Goal: Complete Application Form: Complete application form

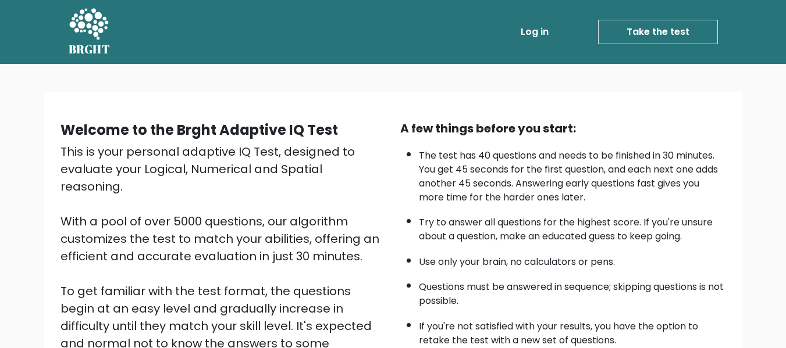
scroll to position [175, 0]
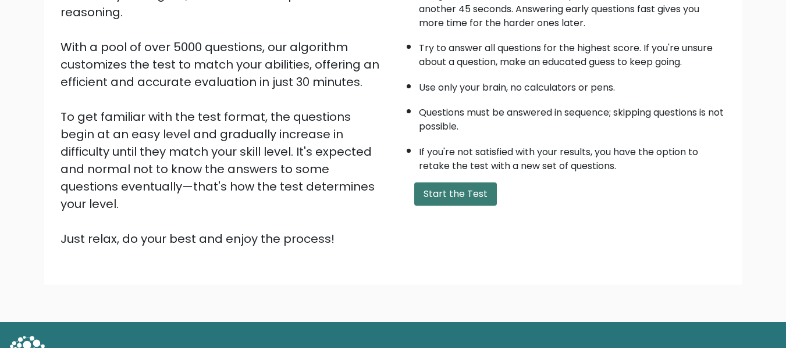
click at [471, 195] on button "Start the Test" at bounding box center [455, 194] width 83 height 23
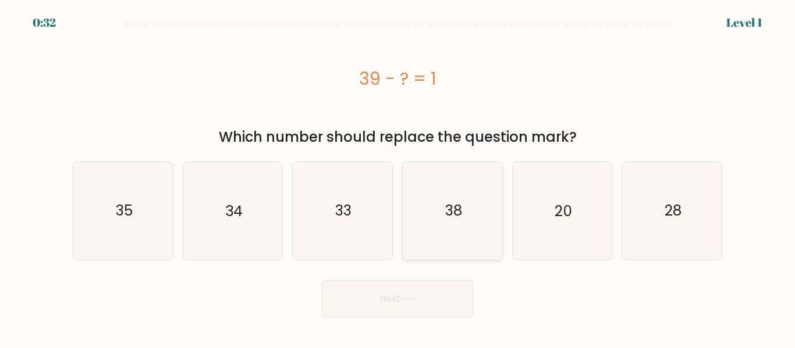
click at [481, 197] on icon "38" at bounding box center [452, 210] width 97 height 97
click at [398, 177] on input "d. 38" at bounding box center [397, 176] width 1 height 3
radio input "true"
click at [426, 300] on button "Next" at bounding box center [397, 298] width 151 height 37
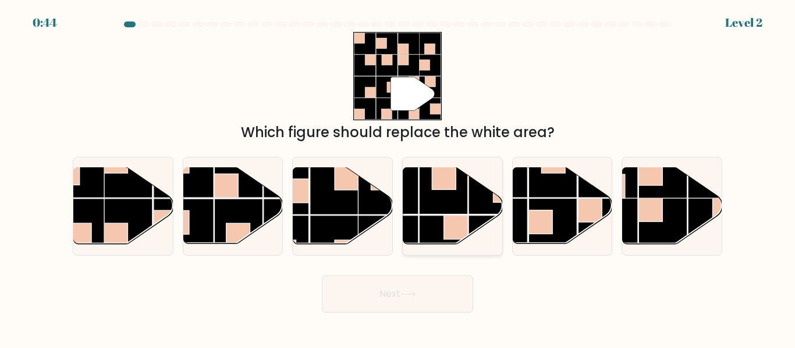
click at [472, 184] on rect at bounding box center [492, 190] width 48 height 48
click at [398, 177] on input "d." at bounding box center [397, 176] width 1 height 3
radio input "true"
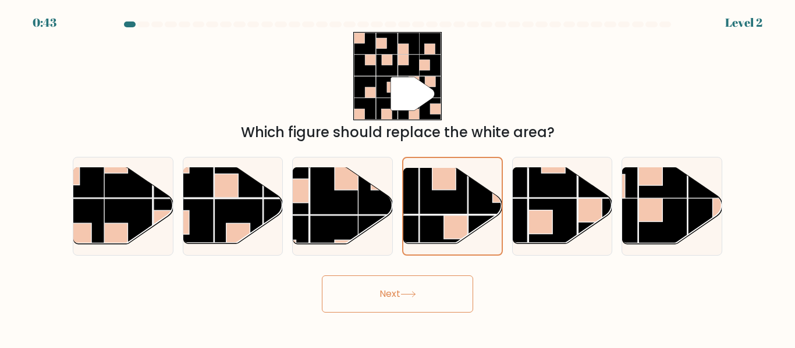
click at [418, 277] on button "Next" at bounding box center [397, 294] width 151 height 37
click at [414, 284] on button "Next" at bounding box center [397, 294] width 151 height 37
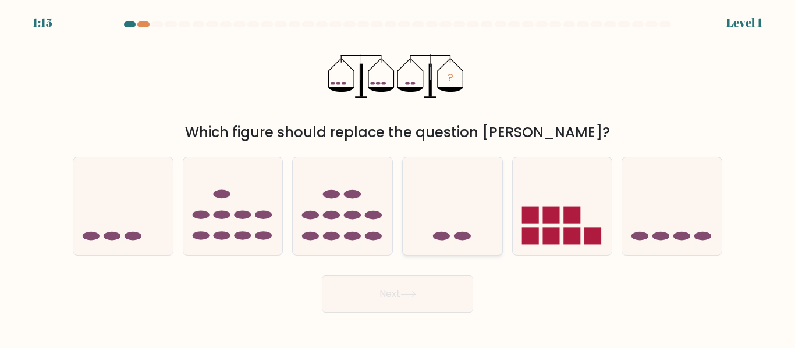
click at [451, 223] on icon at bounding box center [452, 206] width 99 height 82
click at [398, 177] on input "d." at bounding box center [397, 176] width 1 height 3
radio input "true"
click at [429, 302] on button "Next" at bounding box center [397, 294] width 151 height 37
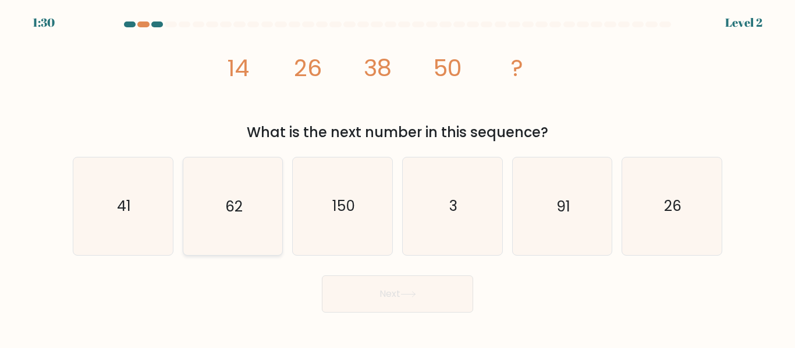
click at [259, 237] on icon "62" at bounding box center [232, 206] width 97 height 97
click at [397, 177] on input "b. 62" at bounding box center [397, 176] width 1 height 3
radio input "true"
drag, startPoint x: 371, startPoint y: 290, endPoint x: 346, endPoint y: 273, distance: 31.0
click at [369, 289] on button "Next" at bounding box center [397, 294] width 151 height 37
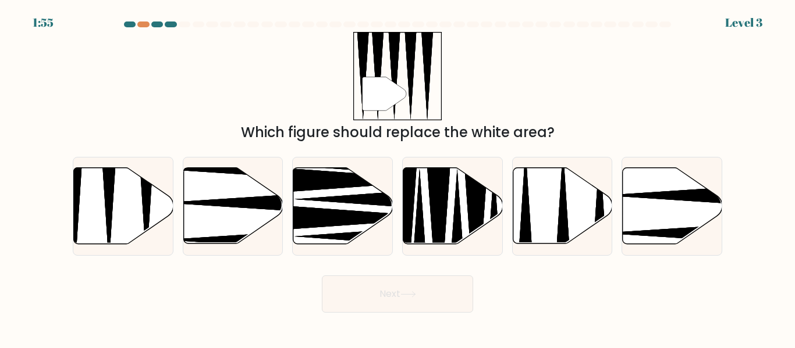
drag, startPoint x: 462, startPoint y: 250, endPoint x: 447, endPoint y: 267, distance: 23.1
click at [462, 249] on div at bounding box center [452, 206] width 101 height 98
click at [398, 177] on input "d." at bounding box center [397, 176] width 1 height 3
radio input "true"
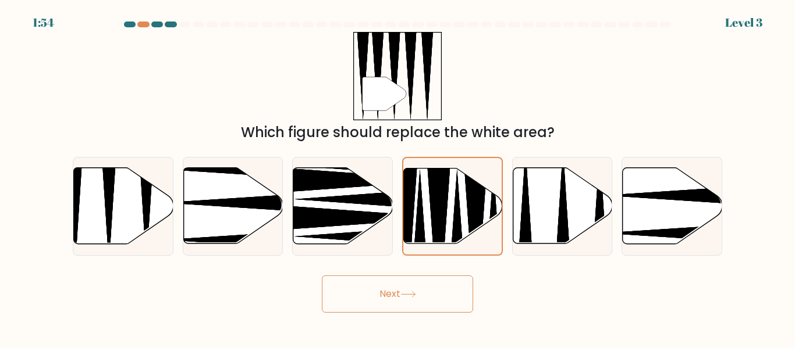
click at [436, 290] on button "Next" at bounding box center [397, 294] width 151 height 37
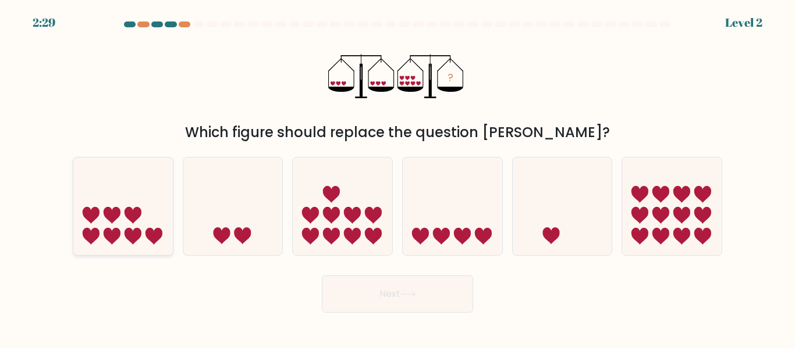
click at [131, 218] on icon at bounding box center [132, 215] width 17 height 17
click at [397, 177] on input "a." at bounding box center [397, 176] width 1 height 3
radio input "true"
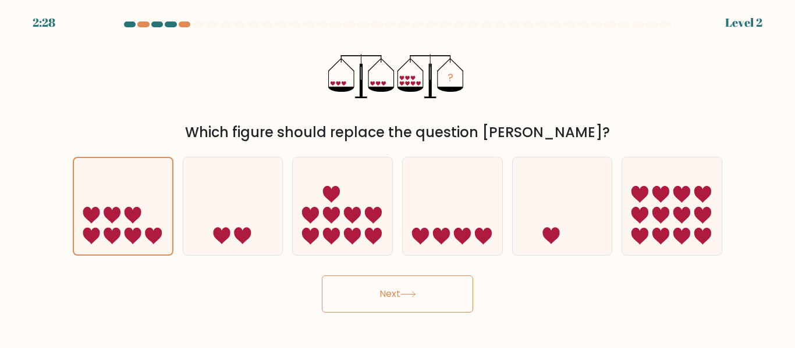
click at [416, 297] on icon at bounding box center [408, 294] width 16 height 6
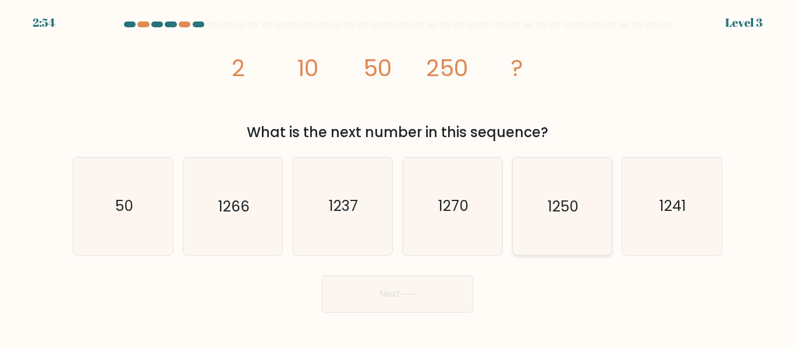
click at [568, 202] on text "1250" at bounding box center [562, 207] width 31 height 20
click at [398, 177] on input "e. 1250" at bounding box center [397, 176] width 1 height 3
radio input "true"
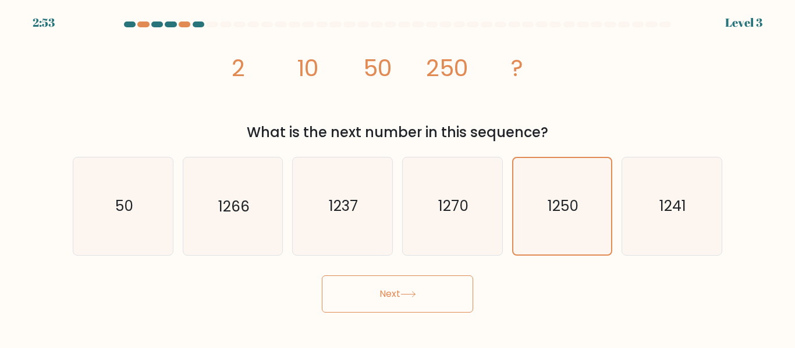
click at [443, 302] on button "Next" at bounding box center [397, 294] width 151 height 37
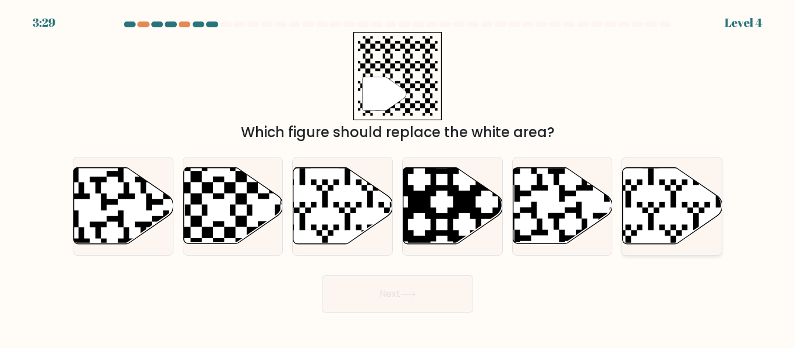
drag, startPoint x: 685, startPoint y: 215, endPoint x: 685, endPoint y: 221, distance: 6.4
click at [685, 218] on icon at bounding box center [671, 206] width 99 height 76
click at [398, 177] on input "f." at bounding box center [397, 176] width 1 height 3
radio input "true"
click at [462, 307] on button "Next" at bounding box center [397, 294] width 151 height 37
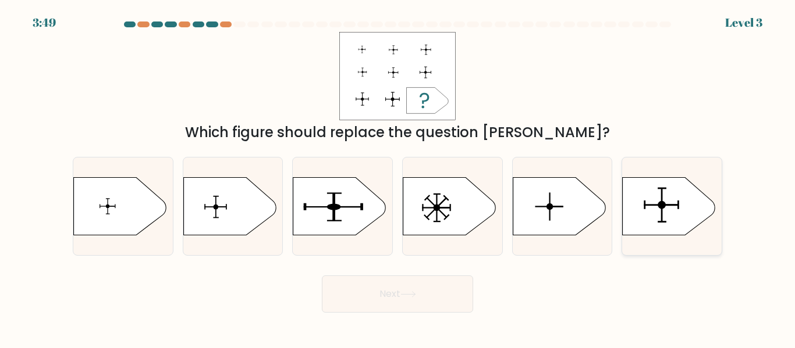
click at [653, 188] on icon at bounding box center [668, 206] width 93 height 58
click at [398, 177] on input "f." at bounding box center [397, 176] width 1 height 3
radio input "true"
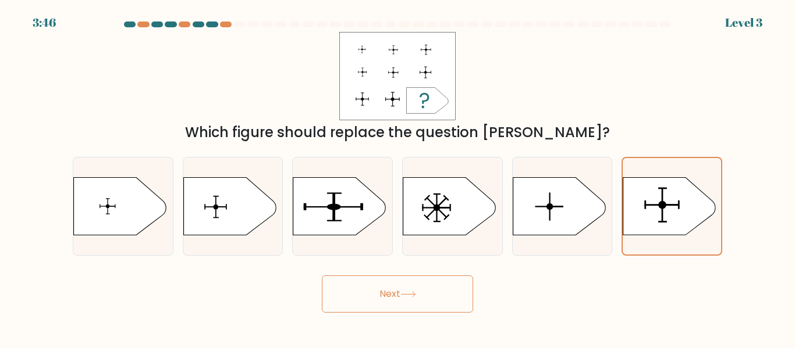
click at [420, 289] on button "Next" at bounding box center [397, 294] width 151 height 37
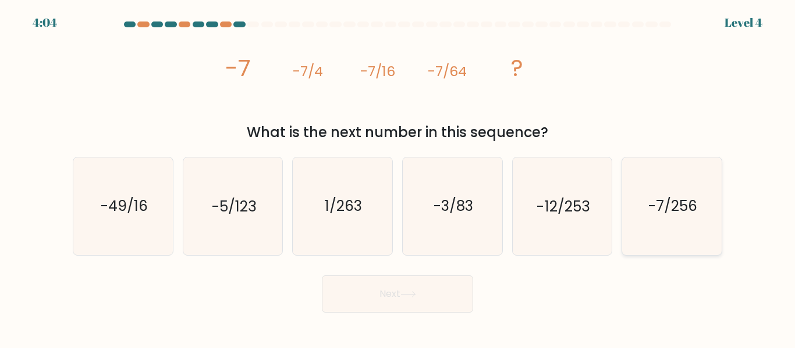
click at [640, 198] on icon "-7/256" at bounding box center [671, 206] width 97 height 97
click at [398, 177] on input "f. -7/256" at bounding box center [397, 176] width 1 height 3
radio input "true"
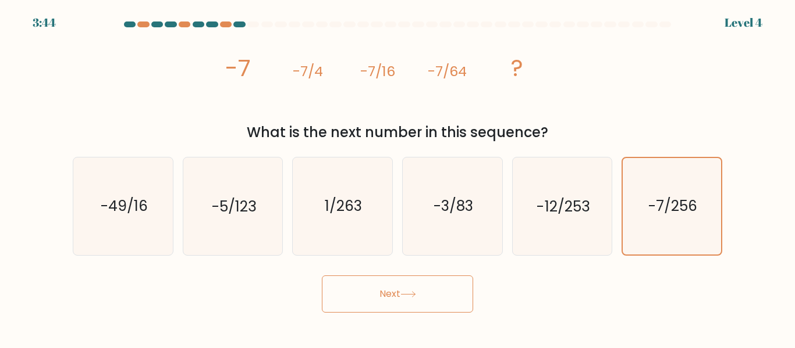
click at [429, 304] on button "Next" at bounding box center [397, 294] width 151 height 37
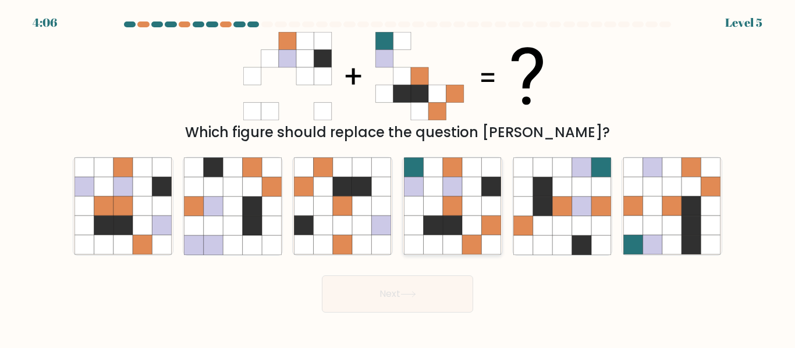
click at [466, 230] on icon at bounding box center [471, 225] width 19 height 19
click at [398, 177] on input "d." at bounding box center [397, 176] width 1 height 3
radio input "true"
click at [425, 290] on button "Next" at bounding box center [397, 294] width 151 height 37
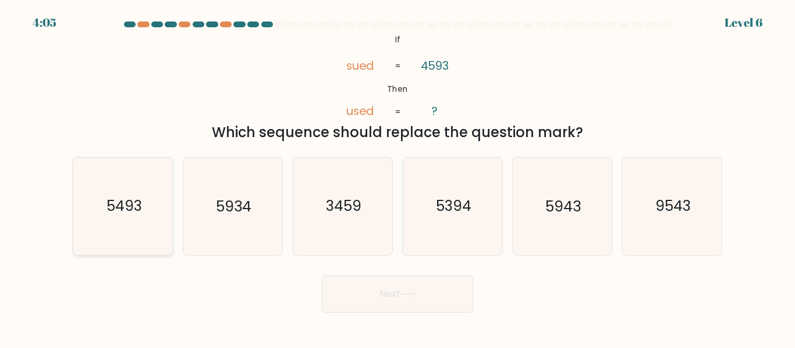
click at [123, 207] on text "5493" at bounding box center [123, 207] width 35 height 20
click at [397, 177] on input "a. 5493" at bounding box center [397, 176] width 1 height 3
radio input "true"
click at [452, 305] on button "Next" at bounding box center [397, 294] width 151 height 37
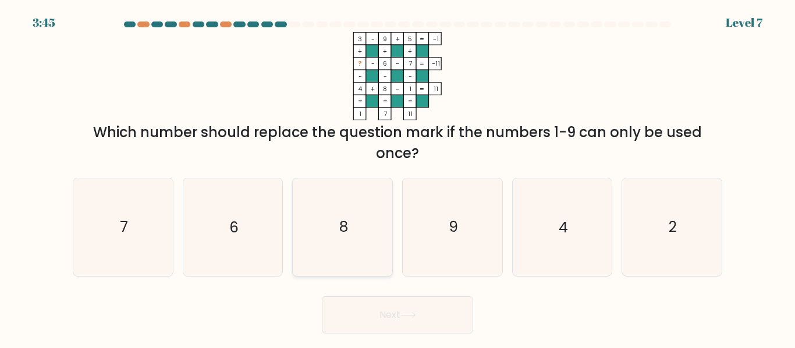
click at [360, 251] on icon "8" at bounding box center [342, 227] width 97 height 97
click at [397, 177] on input "c. 8" at bounding box center [397, 176] width 1 height 3
radio input "true"
click at [396, 309] on button "Next" at bounding box center [397, 315] width 151 height 37
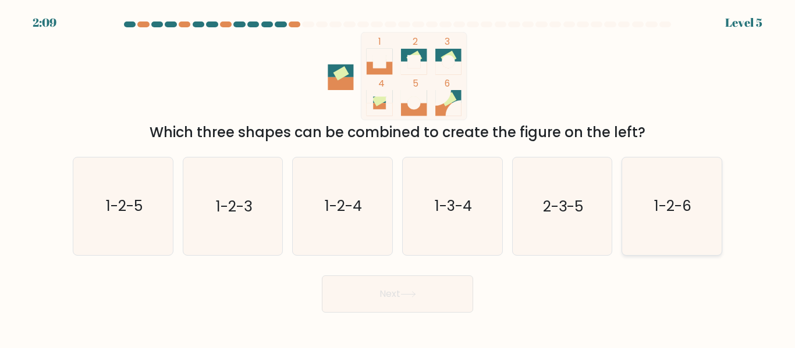
click at [644, 177] on icon "1-2-6" at bounding box center [671, 206] width 97 height 97
click at [398, 177] on input "f. 1-2-6" at bounding box center [397, 176] width 1 height 3
radio input "true"
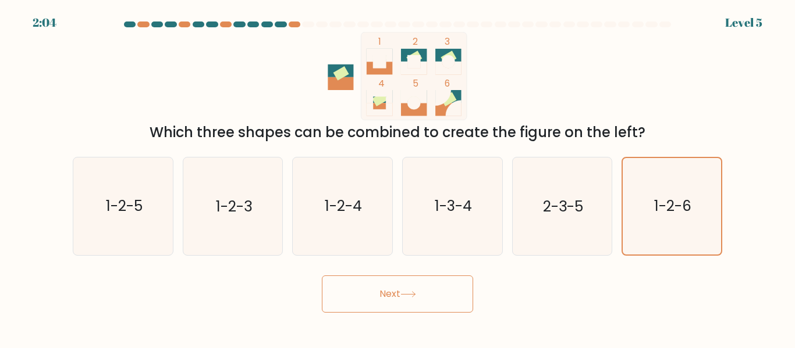
click at [382, 295] on button "Next" at bounding box center [397, 294] width 151 height 37
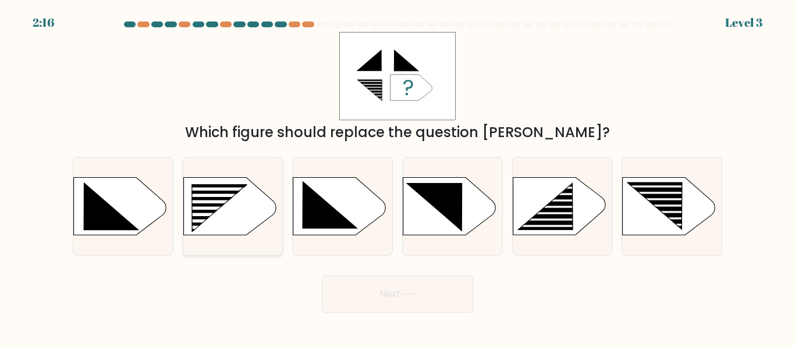
click at [213, 220] on rect at bounding box center [211, 221] width 79 height 3
click at [397, 177] on input "b." at bounding box center [397, 176] width 1 height 3
radio input "true"
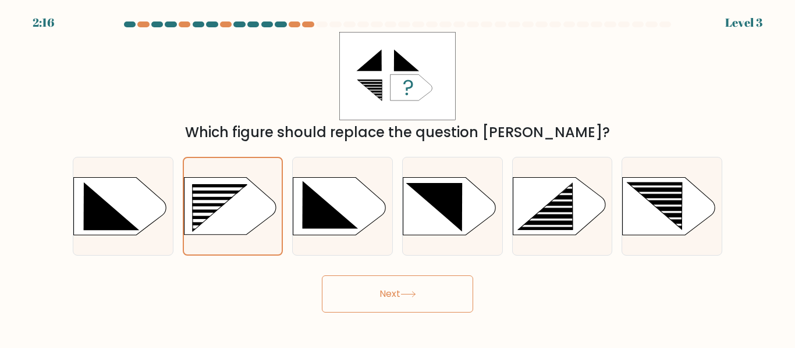
click at [398, 288] on button "Next" at bounding box center [397, 294] width 151 height 37
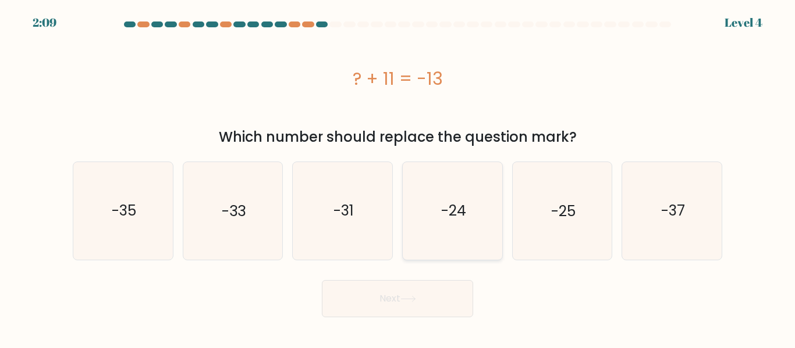
click at [410, 250] on icon "-24" at bounding box center [452, 210] width 97 height 97
click at [398, 177] on input "d. -24" at bounding box center [397, 176] width 1 height 3
radio input "true"
click at [432, 307] on button "Next" at bounding box center [397, 298] width 151 height 37
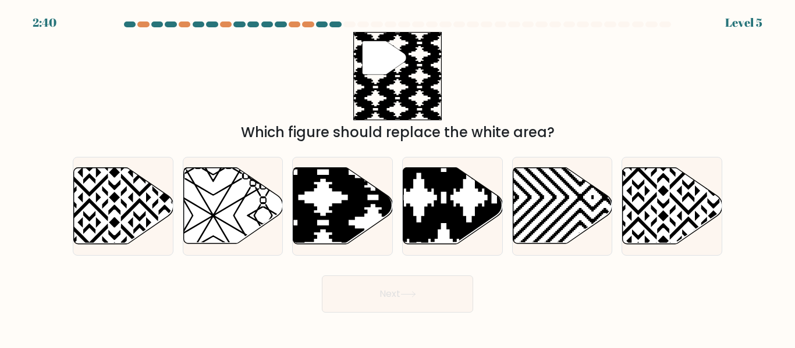
click at [315, 257] on form "a." at bounding box center [397, 167] width 795 height 291
click at [311, 231] on icon at bounding box center [373, 248] width 200 height 200
click at [397, 177] on input "c." at bounding box center [397, 176] width 1 height 3
radio input "true"
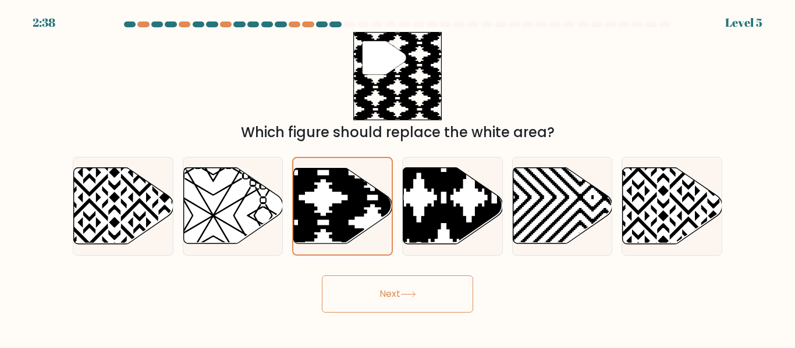
click at [373, 290] on button "Next" at bounding box center [397, 294] width 151 height 37
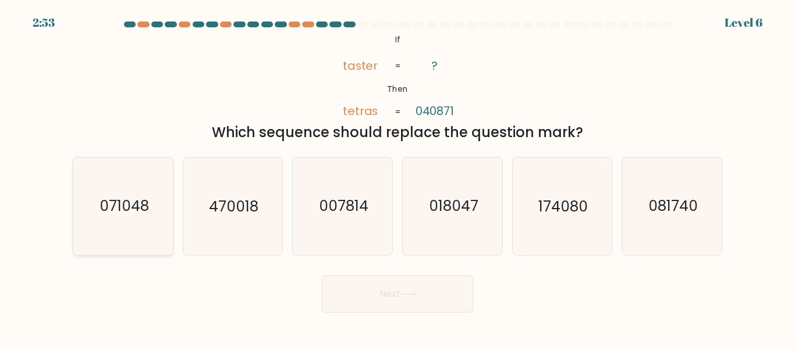
click at [138, 227] on icon "071048" at bounding box center [122, 206] width 97 height 97
click at [397, 177] on input "a. 071048" at bounding box center [397, 176] width 1 height 3
radio input "true"
click at [380, 297] on button "Next" at bounding box center [397, 294] width 151 height 37
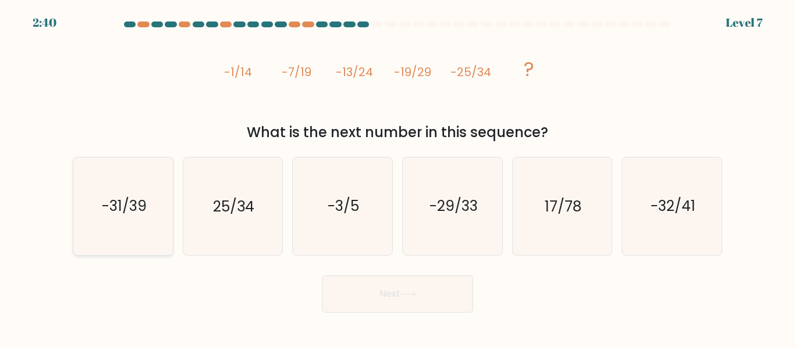
drag, startPoint x: 139, startPoint y: 193, endPoint x: 138, endPoint y: 200, distance: 6.4
click at [138, 193] on icon "-31/39" at bounding box center [122, 206] width 97 height 97
click at [397, 177] on input "a. -31/39" at bounding box center [397, 176] width 1 height 3
radio input "true"
click at [462, 294] on button "Next" at bounding box center [397, 294] width 151 height 37
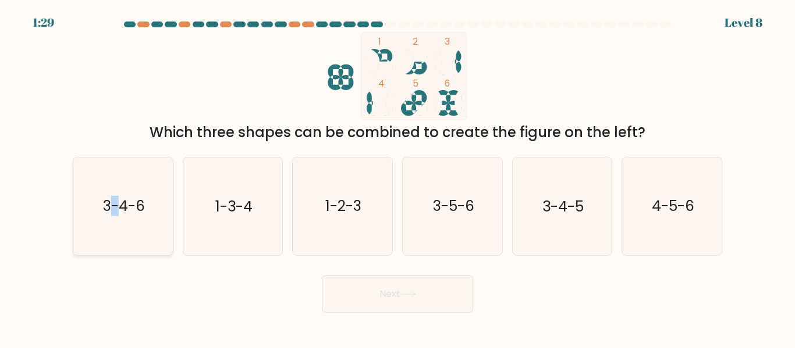
click at [115, 196] on icon "3-4-6" at bounding box center [122, 206] width 97 height 97
click at [397, 301] on button "Next" at bounding box center [397, 294] width 151 height 37
click at [119, 243] on icon "3-4-6" at bounding box center [122, 206] width 97 height 97
click at [397, 177] on input "a. 3-4-6" at bounding box center [397, 176] width 1 height 3
radio input "true"
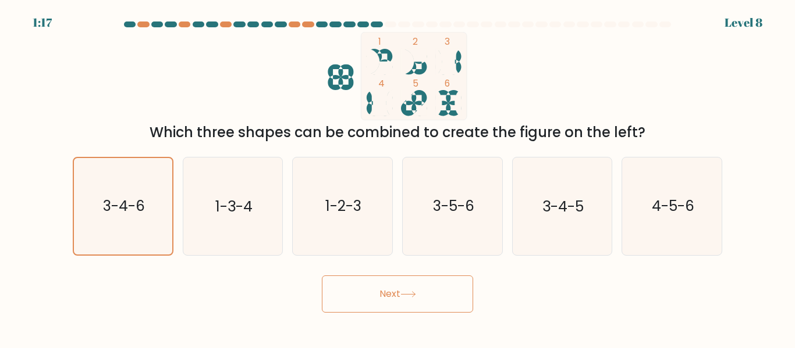
click at [382, 298] on button "Next" at bounding box center [397, 294] width 151 height 37
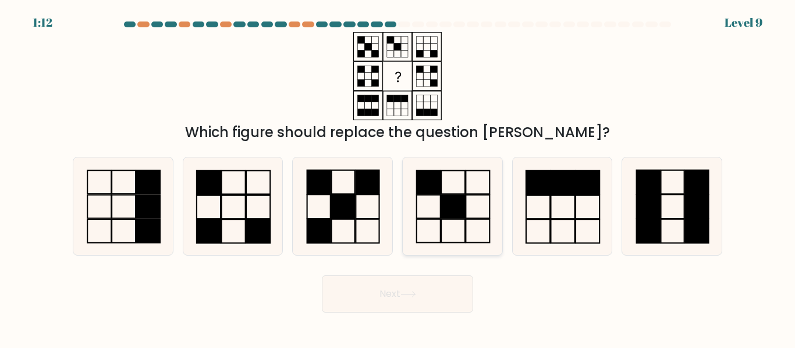
click at [451, 188] on icon at bounding box center [452, 206] width 97 height 97
click at [398, 177] on input "d." at bounding box center [397, 176] width 1 height 3
radio input "true"
click at [404, 289] on button "Next" at bounding box center [397, 294] width 151 height 37
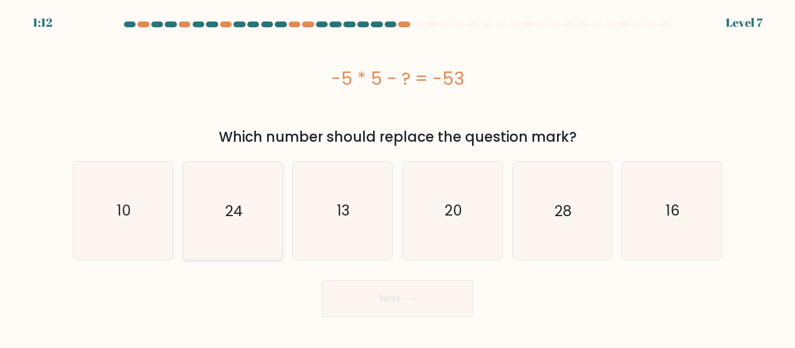
click at [198, 200] on icon "24" at bounding box center [232, 210] width 97 height 97
click at [397, 177] on input "b. 24" at bounding box center [397, 176] width 1 height 3
radio input "true"
click at [400, 300] on button "Next" at bounding box center [397, 298] width 151 height 37
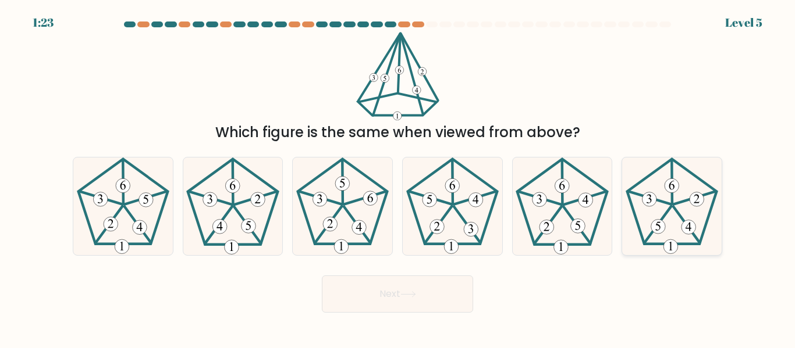
click at [675, 180] on icon at bounding box center [671, 206] width 97 height 97
click at [398, 177] on input "f." at bounding box center [397, 176] width 1 height 3
radio input "true"
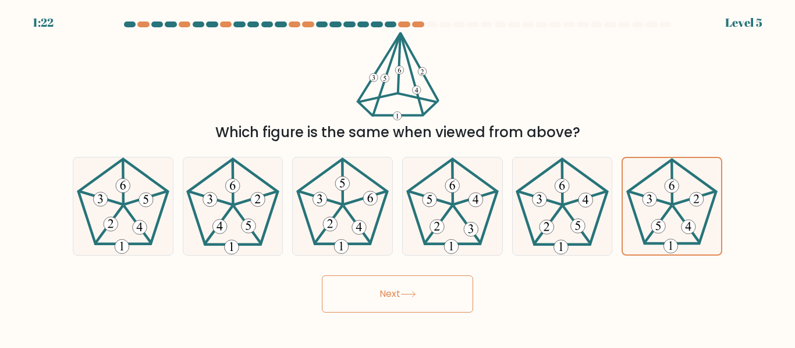
click at [427, 302] on button "Next" at bounding box center [397, 294] width 151 height 37
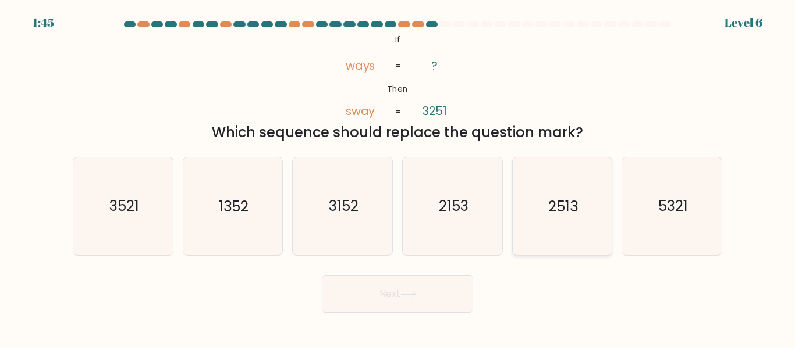
click at [567, 204] on text "2513" at bounding box center [563, 207] width 30 height 20
click at [535, 203] on icon "2513" at bounding box center [561, 206] width 97 height 97
click at [398, 177] on input "e. 2513" at bounding box center [397, 176] width 1 height 3
radio input "true"
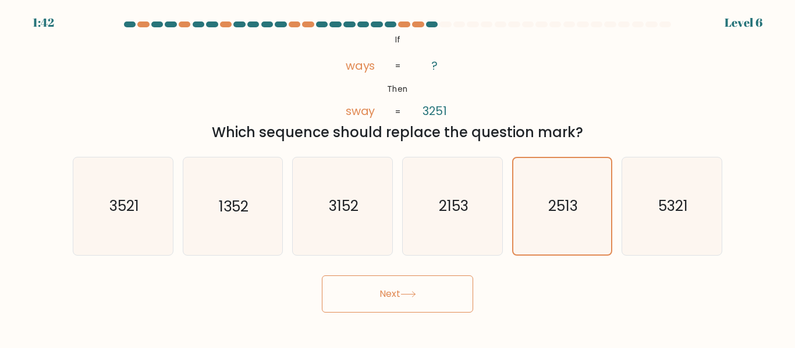
click at [411, 287] on button "Next" at bounding box center [397, 294] width 151 height 37
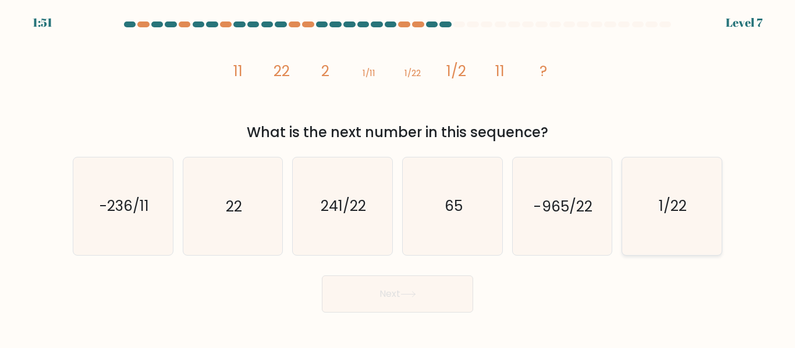
click at [697, 223] on icon "1/22" at bounding box center [671, 206] width 97 height 97
click at [398, 177] on input "f. 1/22" at bounding box center [397, 176] width 1 height 3
radio input "true"
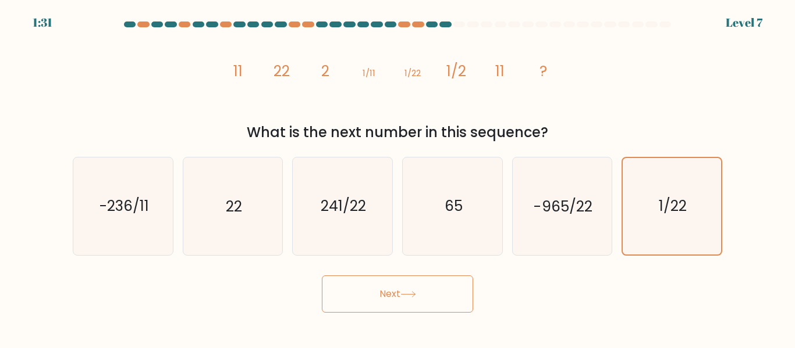
click at [377, 293] on button "Next" at bounding box center [397, 294] width 151 height 37
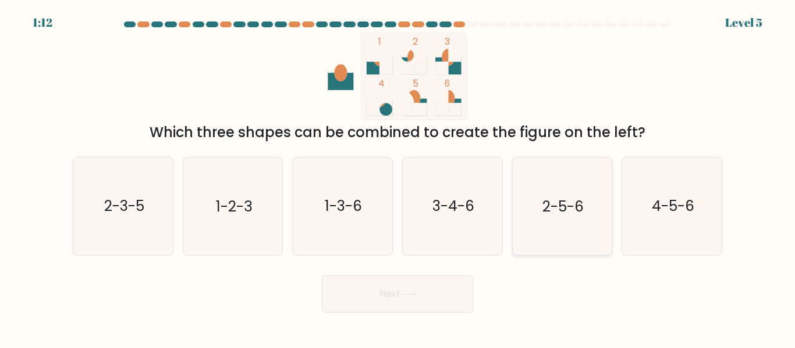
click at [592, 182] on icon "2-5-6" at bounding box center [561, 206] width 97 height 97
click at [398, 177] on input "e. 2-5-6" at bounding box center [397, 176] width 1 height 3
radio input "true"
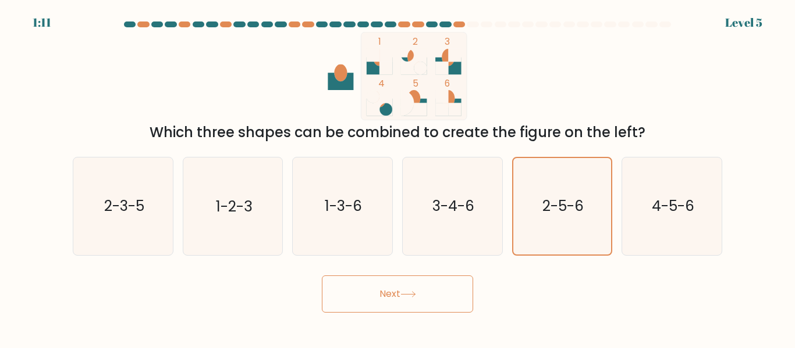
click at [384, 295] on button "Next" at bounding box center [397, 294] width 151 height 37
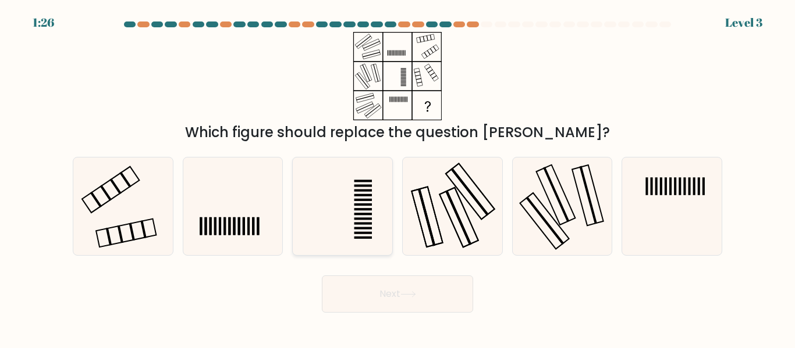
drag, startPoint x: 359, startPoint y: 190, endPoint x: 359, endPoint y: 198, distance: 7.6
click at [360, 192] on rect at bounding box center [363, 191] width 18 height 2
click at [397, 177] on input "c." at bounding box center [397, 176] width 1 height 3
radio input "true"
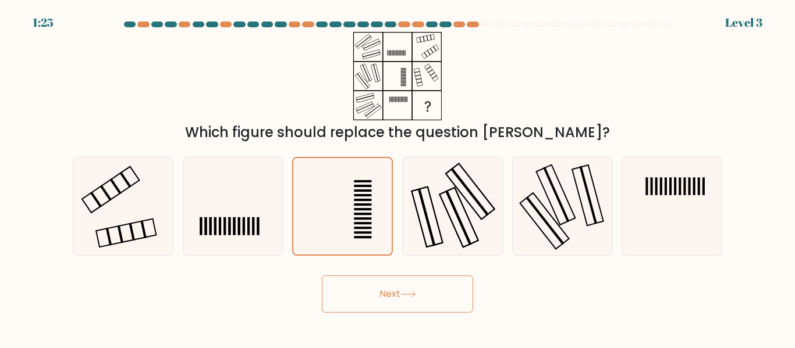
click at [440, 301] on button "Next" at bounding box center [397, 294] width 151 height 37
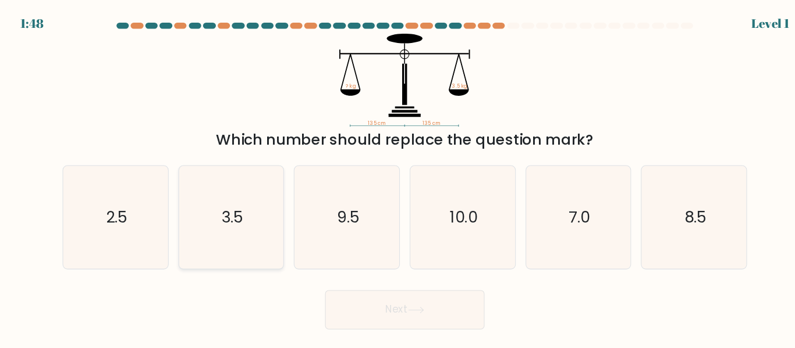
click at [247, 175] on icon "3.5" at bounding box center [232, 206] width 97 height 97
click at [397, 175] on input "b. 3.5" at bounding box center [397, 176] width 1 height 3
radio input "true"
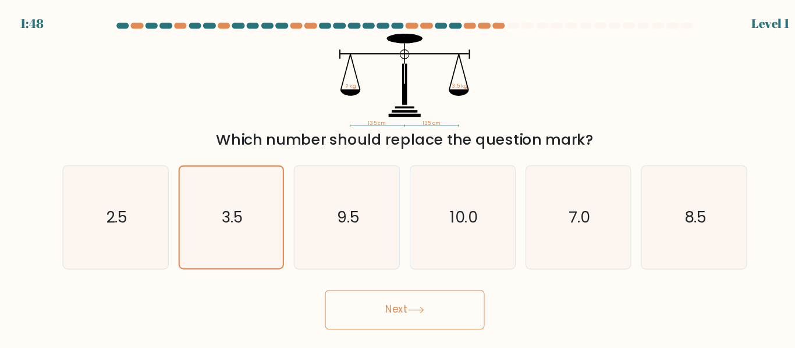
click at [367, 283] on button "Next" at bounding box center [397, 294] width 151 height 37
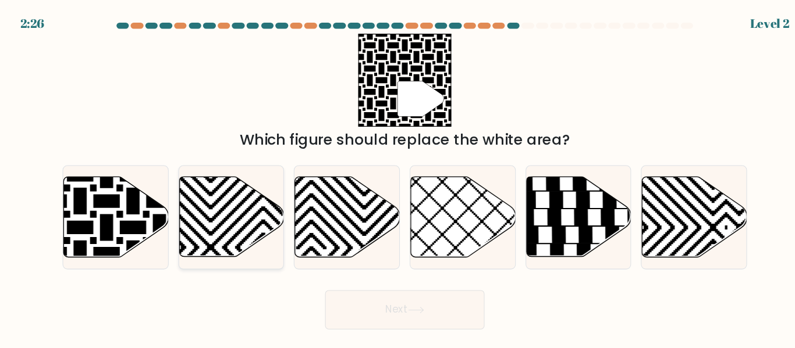
drag, startPoint x: 147, startPoint y: 216, endPoint x: 197, endPoint y: 232, distance: 53.2
click at [149, 216] on icon at bounding box center [90, 166] width 200 height 200
click at [397, 177] on input "a." at bounding box center [397, 176] width 1 height 3
radio input "true"
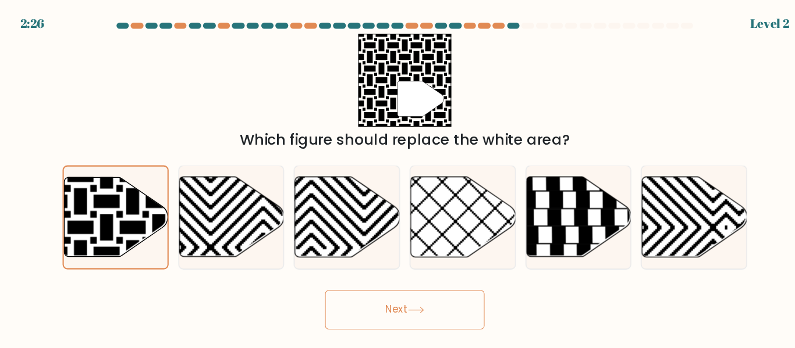
click at [401, 297] on button "Next" at bounding box center [397, 294] width 151 height 37
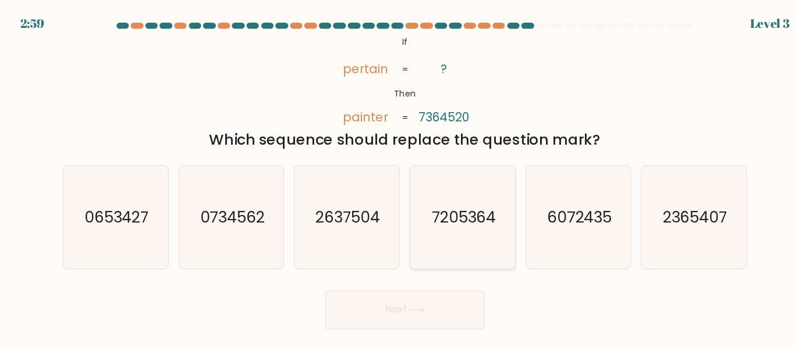
click at [462, 200] on text "7205364" at bounding box center [452, 207] width 61 height 20
click at [398, 177] on input "d. 7205364" at bounding box center [397, 176] width 1 height 3
radio input "true"
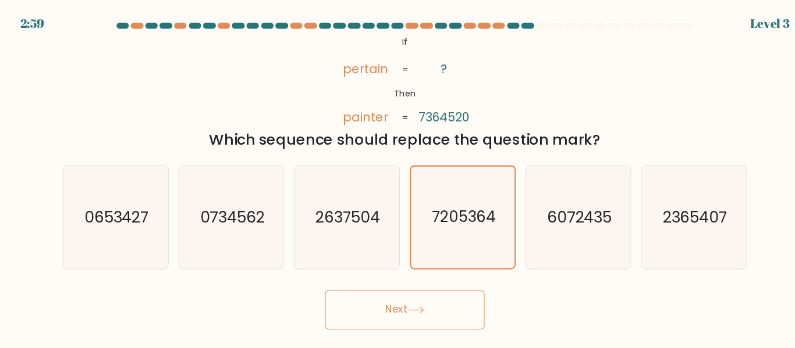
click at [424, 294] on button "Next" at bounding box center [397, 294] width 151 height 37
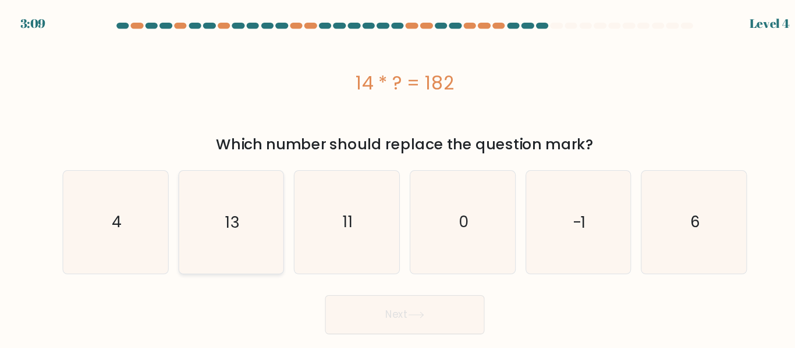
drag, startPoint x: 256, startPoint y: 183, endPoint x: 261, endPoint y: 187, distance: 6.2
click at [256, 184] on icon "13" at bounding box center [232, 210] width 97 height 97
click at [397, 177] on input "b. 13" at bounding box center [397, 176] width 1 height 3
radio input "true"
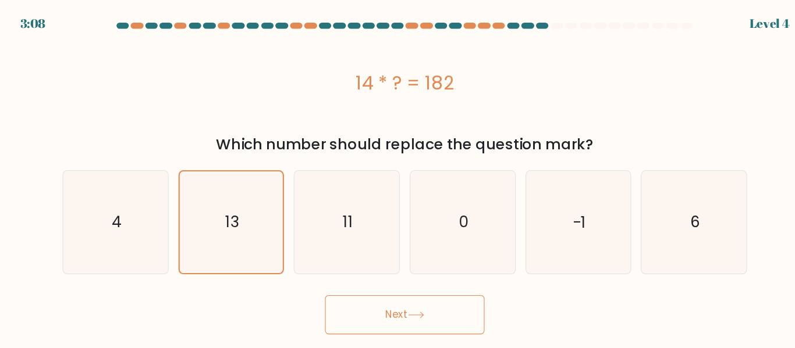
click at [375, 290] on button "Next" at bounding box center [397, 298] width 151 height 37
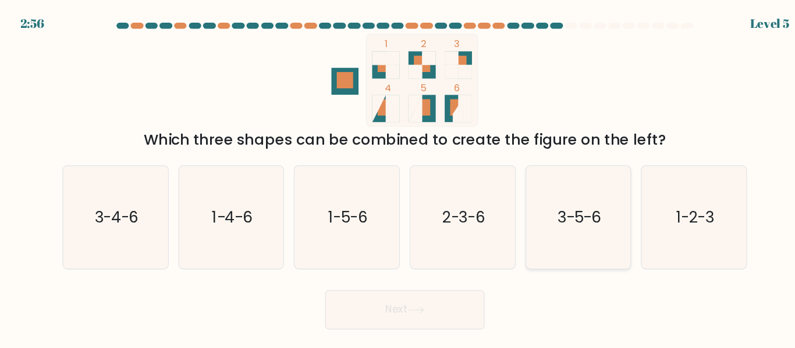
click at [540, 212] on icon "3-5-6" at bounding box center [561, 206] width 97 height 97
click at [398, 177] on input "e. 3-5-6" at bounding box center [397, 176] width 1 height 3
radio input "true"
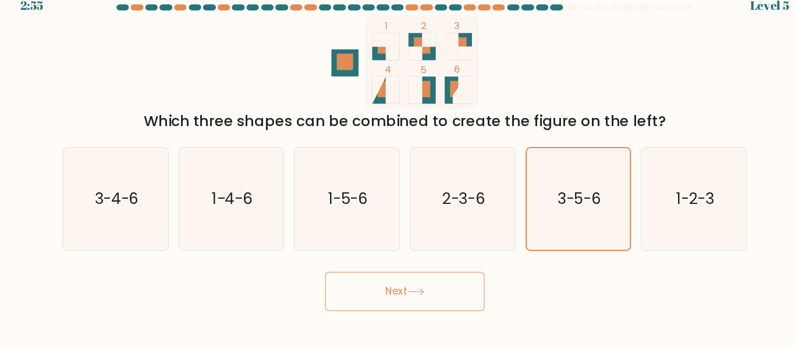
click at [422, 290] on button "Next" at bounding box center [397, 294] width 151 height 37
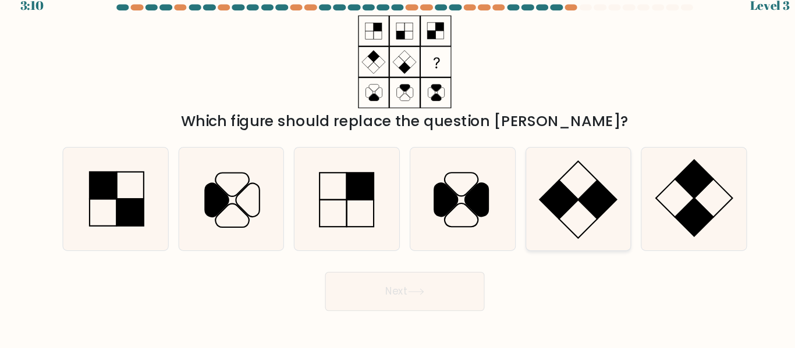
click at [571, 197] on icon at bounding box center [561, 206] width 97 height 97
click at [398, 177] on input "e." at bounding box center [397, 176] width 1 height 3
radio input "true"
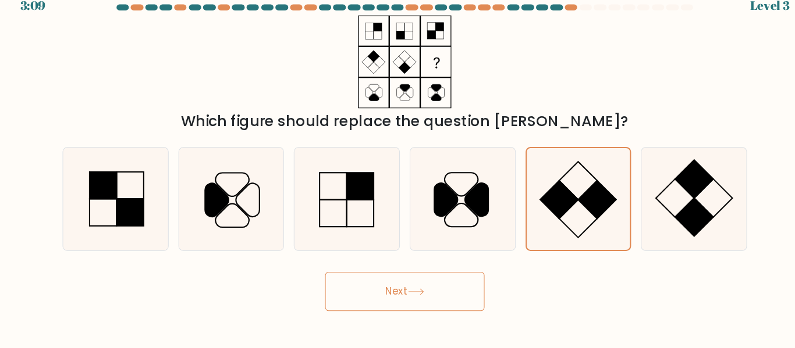
click at [440, 286] on button "Next" at bounding box center [397, 294] width 151 height 37
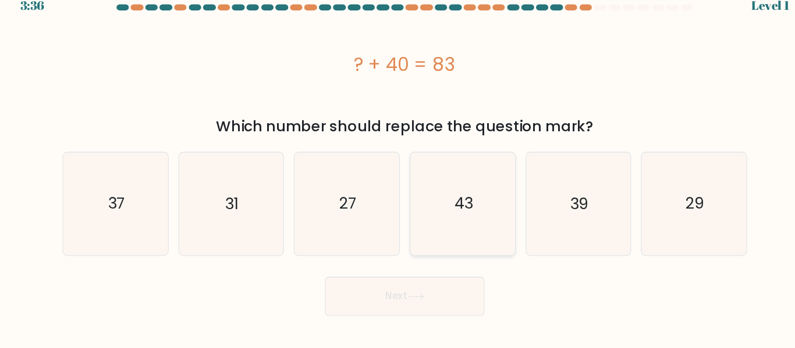
click at [479, 240] on icon "43" at bounding box center [452, 210] width 97 height 97
click at [398, 177] on input "d. 43" at bounding box center [397, 176] width 1 height 3
radio input "true"
click at [446, 302] on button "Next" at bounding box center [397, 298] width 151 height 37
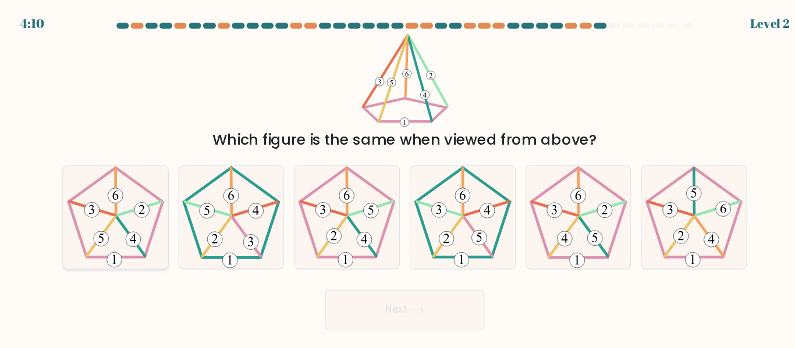
click at [109, 202] on 438 at bounding box center [100, 198] width 43 height 13
click at [397, 177] on input "a." at bounding box center [397, 176] width 1 height 3
radio input "true"
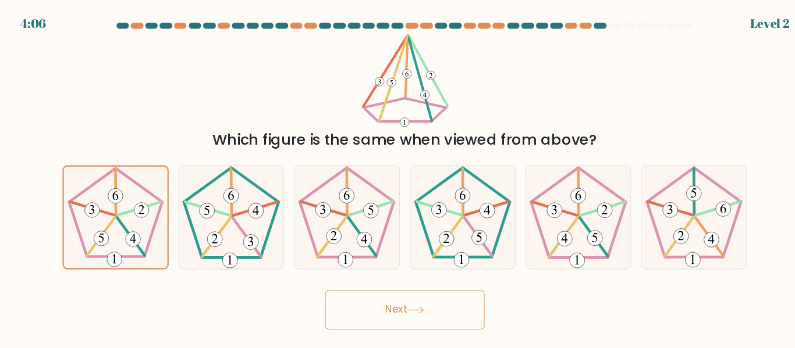
click at [402, 292] on button "Next" at bounding box center [397, 294] width 151 height 37
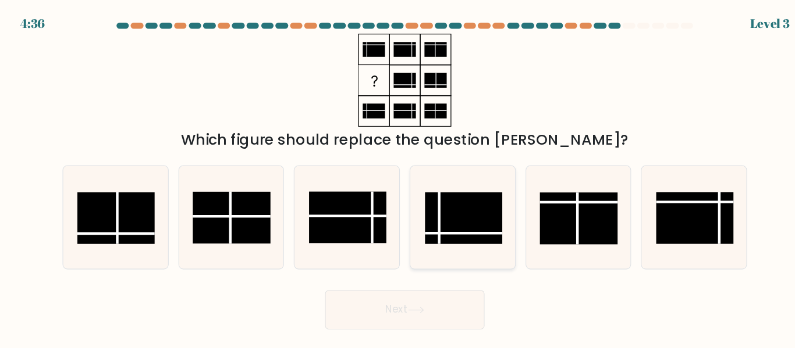
click at [437, 171] on icon at bounding box center [452, 206] width 97 height 97
click at [398, 175] on input "d." at bounding box center [397, 176] width 1 height 3
radio input "true"
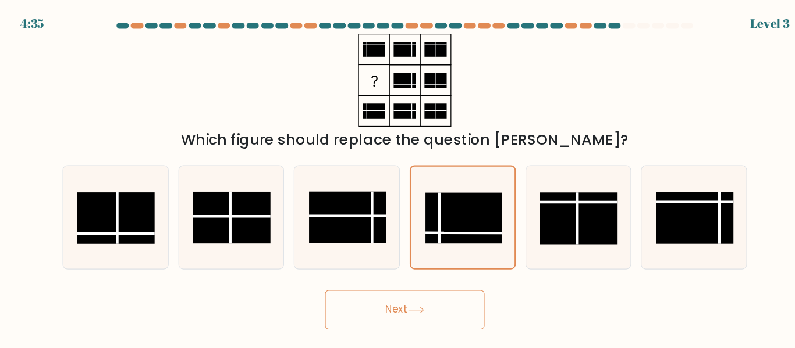
click at [396, 286] on button "Next" at bounding box center [397, 294] width 151 height 37
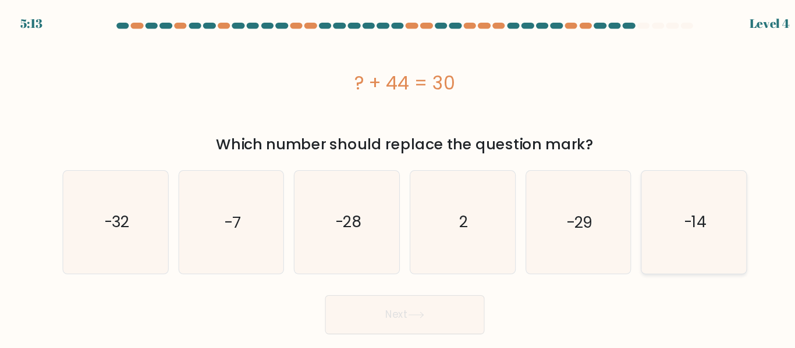
click at [691, 215] on icon "-14" at bounding box center [671, 210] width 97 height 97
click at [398, 177] on input "f. -14" at bounding box center [397, 176] width 1 height 3
radio input "true"
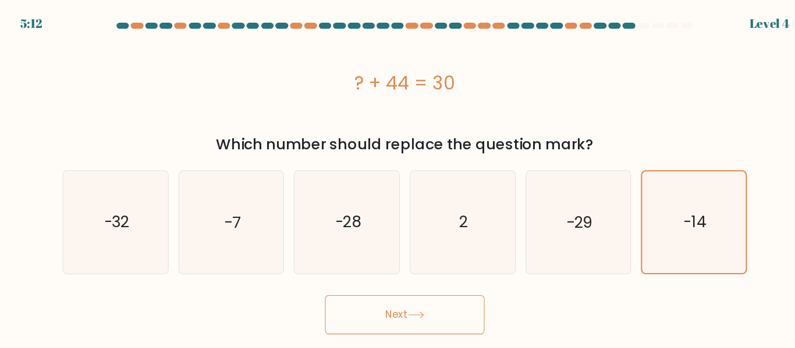
click at [416, 301] on icon at bounding box center [408, 299] width 16 height 6
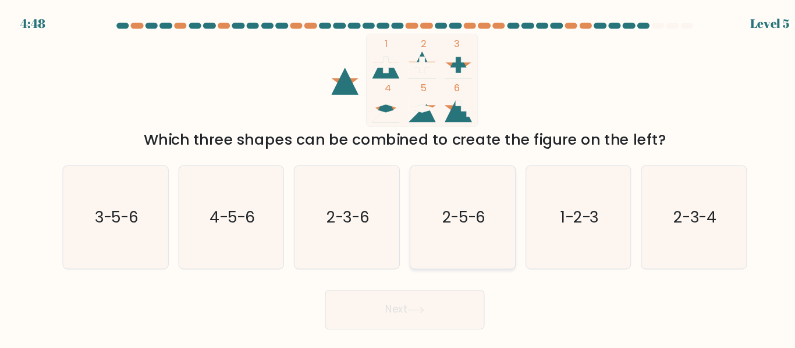
drag, startPoint x: 478, startPoint y: 175, endPoint x: 476, endPoint y: 195, distance: 20.4
click at [478, 190] on icon "2-5-6" at bounding box center [452, 206] width 97 height 97
click at [398, 177] on input "d. 2-5-6" at bounding box center [397, 176] width 1 height 3
radio input "true"
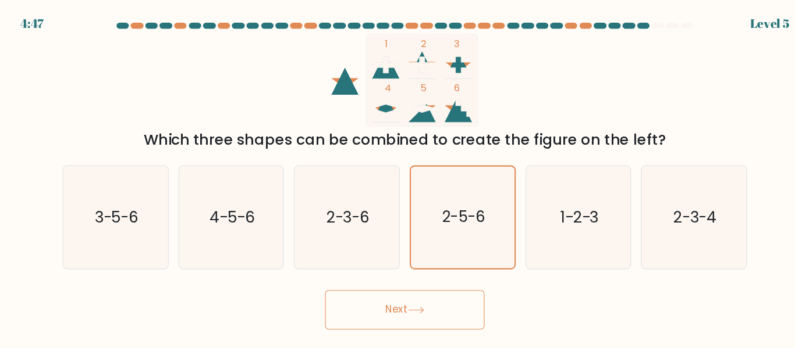
click at [447, 321] on body "4:47 Level 5" at bounding box center [397, 174] width 795 height 348
click at [436, 286] on button "Next" at bounding box center [397, 294] width 151 height 37
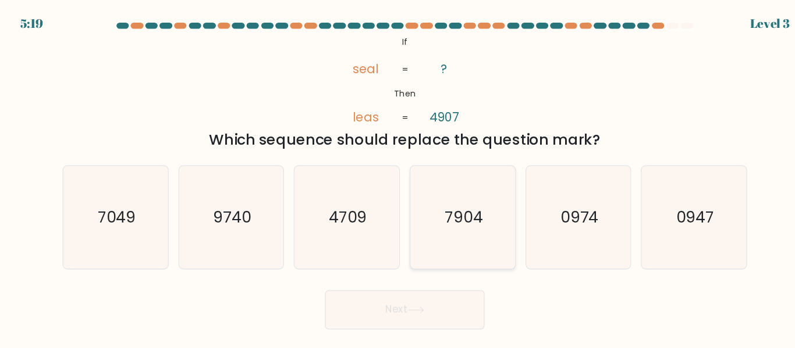
click at [440, 221] on icon "7904" at bounding box center [452, 206] width 97 height 97
click at [398, 177] on input "d. 7904" at bounding box center [397, 176] width 1 height 3
radio input "true"
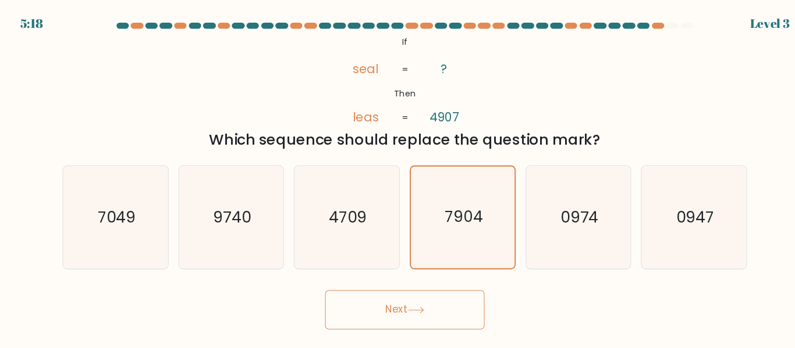
click at [415, 289] on button "Next" at bounding box center [397, 294] width 151 height 37
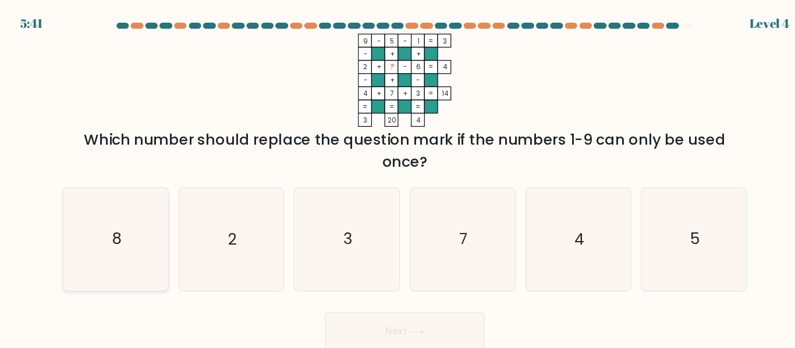
click at [158, 253] on icon "8" at bounding box center [122, 227] width 97 height 97
click at [397, 177] on input "a. 8" at bounding box center [397, 176] width 1 height 3
radio input "true"
click at [384, 309] on button "Next" at bounding box center [397, 315] width 151 height 37
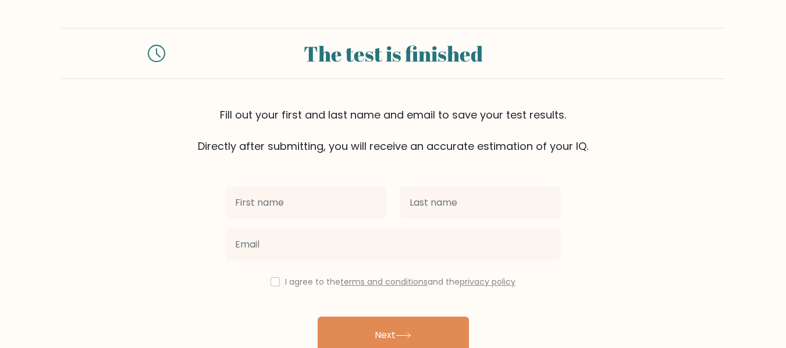
scroll to position [58, 0]
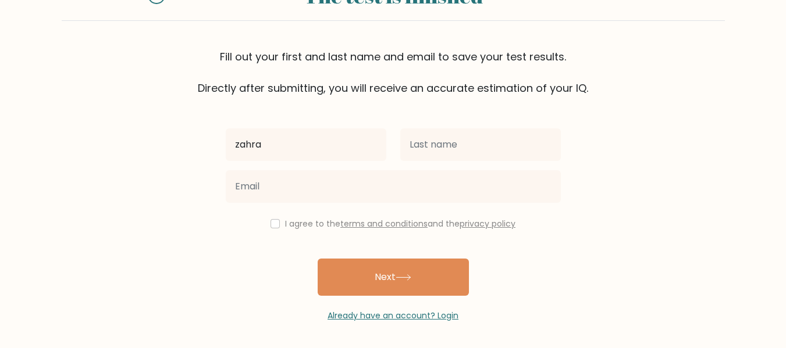
type input "zahra"
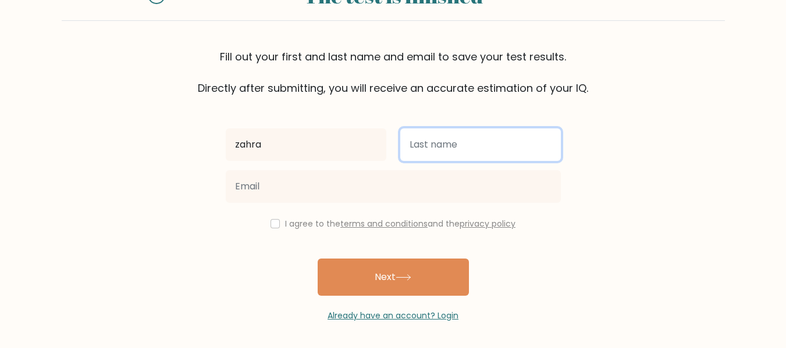
click at [424, 150] on input "text" at bounding box center [480, 145] width 161 height 33
type input "alia"
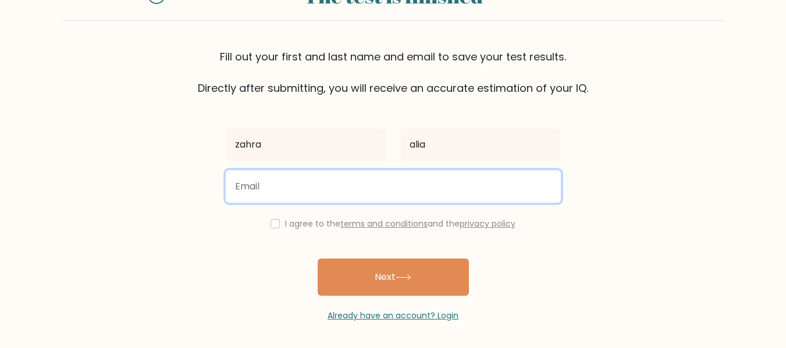
click at [355, 171] on input "email" at bounding box center [393, 186] width 335 height 33
type input "zahraaliam99@gmail.com"
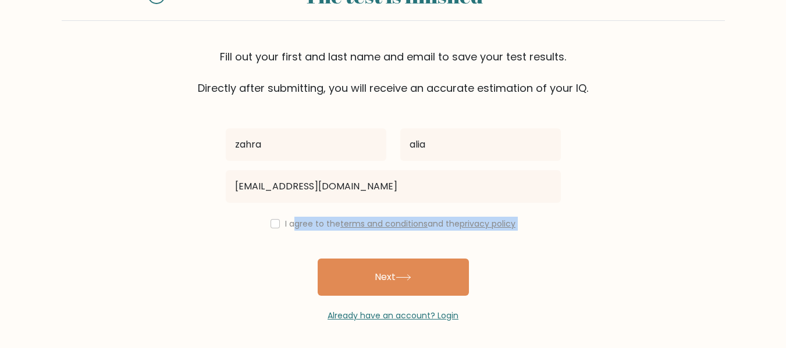
click at [290, 229] on div "zahra alia zahraaliam99@gmail.com I agree to the terms and conditions and the p…" at bounding box center [393, 209] width 349 height 226
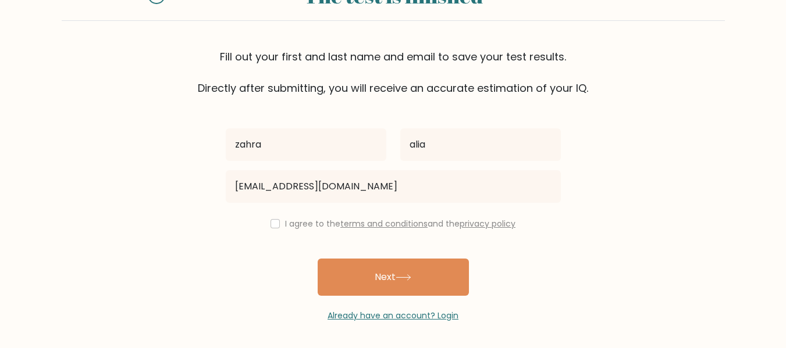
click at [279, 226] on div "I agree to the terms and conditions and the privacy policy" at bounding box center [393, 224] width 349 height 14
click at [275, 232] on div "zahra alia zahraaliam99@gmail.com I agree to the terms and conditions and the p…" at bounding box center [393, 209] width 349 height 226
click at [270, 229] on div "I agree to the terms and conditions and the privacy policy" at bounding box center [393, 224] width 349 height 14
click at [270, 224] on div "I agree to the terms and conditions and the privacy policy" at bounding box center [393, 224] width 349 height 14
click at [271, 225] on input "checkbox" at bounding box center [274, 223] width 9 height 9
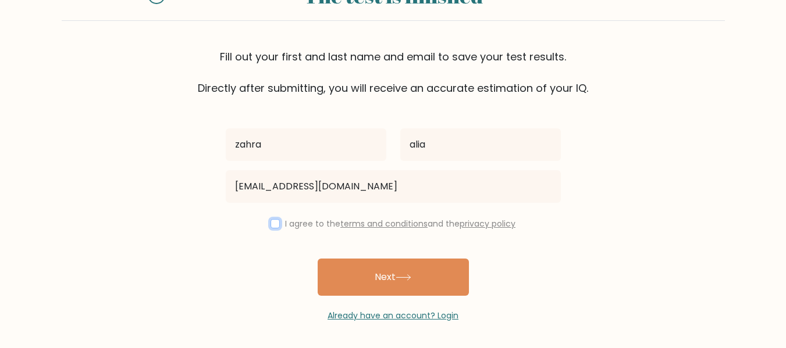
checkbox input "true"
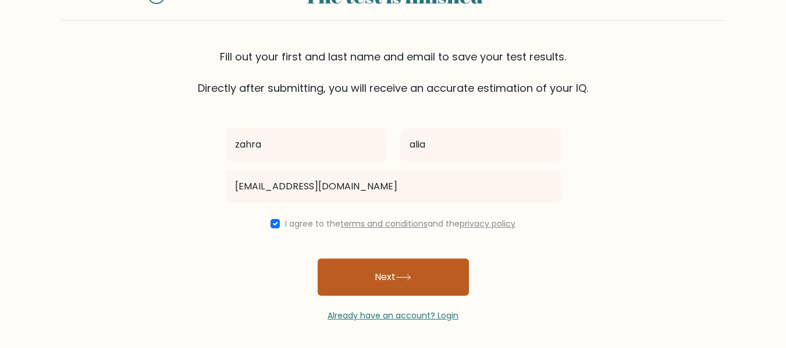
click at [342, 266] on button "Next" at bounding box center [393, 277] width 151 height 37
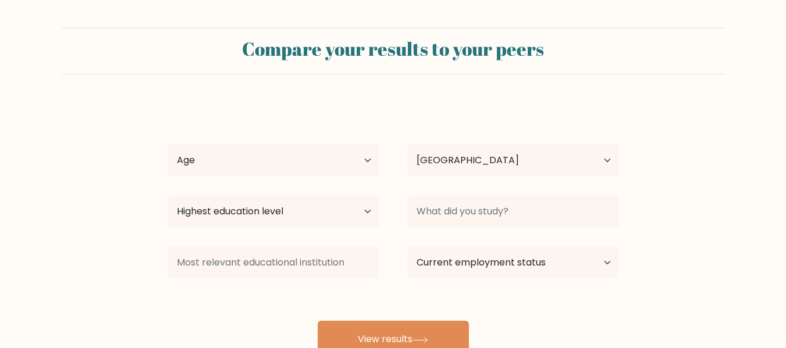
select select "ID"
click at [366, 163] on select "Age Under 18 years old 18-24 years old 25-34 years old 35-44 years old 45-54 ye…" at bounding box center [274, 160] width 212 height 33
select select "18_24"
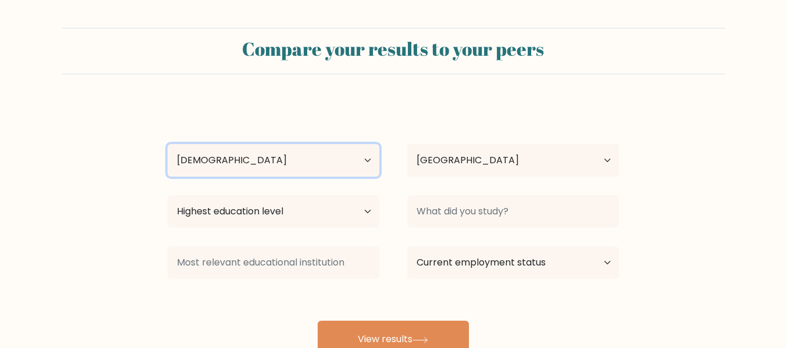
click at [168, 144] on select "Age Under 18 years old 18-24 years old 25-34 years old 35-44 years old 45-54 ye…" at bounding box center [274, 160] width 212 height 33
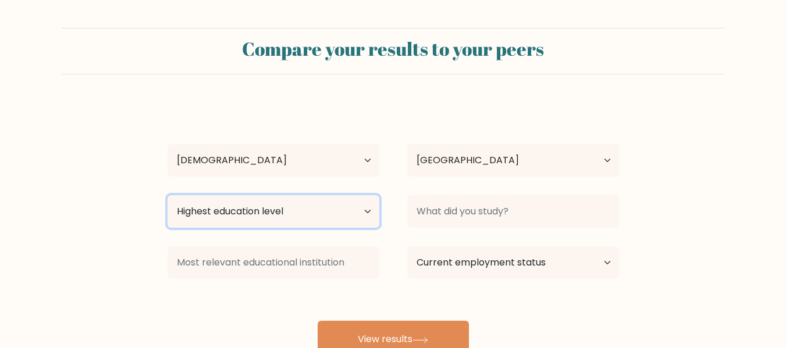
click at [356, 213] on select "Highest education level No schooling Primary Lower Secondary Upper Secondary Oc…" at bounding box center [274, 211] width 212 height 33
select select "bachelors_degree"
click at [168, 195] on select "Highest education level No schooling Primary Lower Secondary Upper Secondary Oc…" at bounding box center [274, 211] width 212 height 33
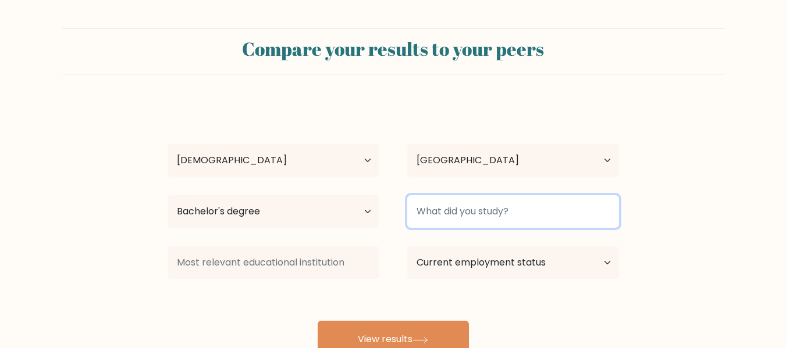
click at [493, 218] on input at bounding box center [513, 211] width 212 height 33
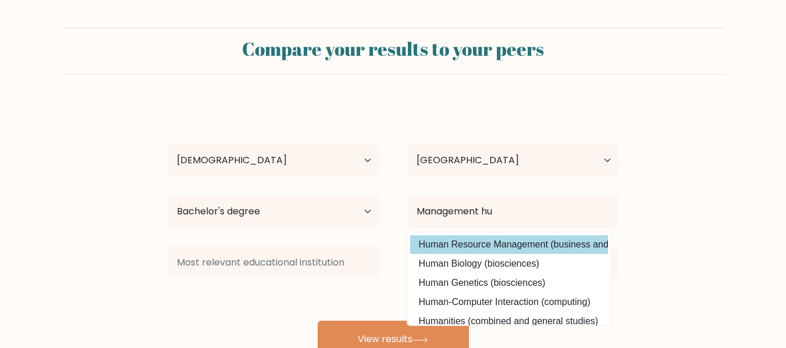
click at [522, 249] on div "zahra alia Age Under 18 years old 18-24 years old 25-34 years old 35-44 years o…" at bounding box center [393, 230] width 465 height 256
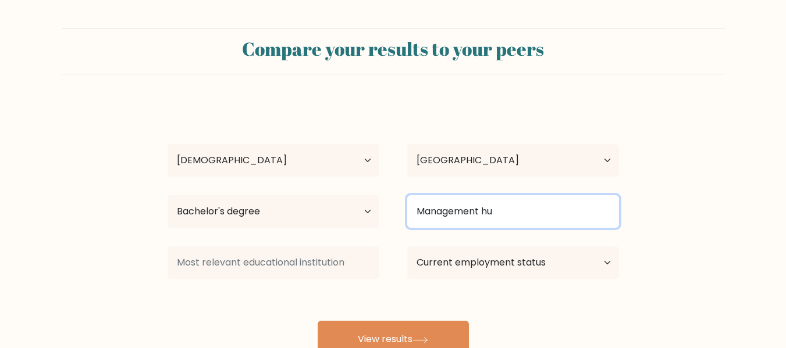
click at [528, 215] on input "Management hu" at bounding box center [513, 211] width 212 height 33
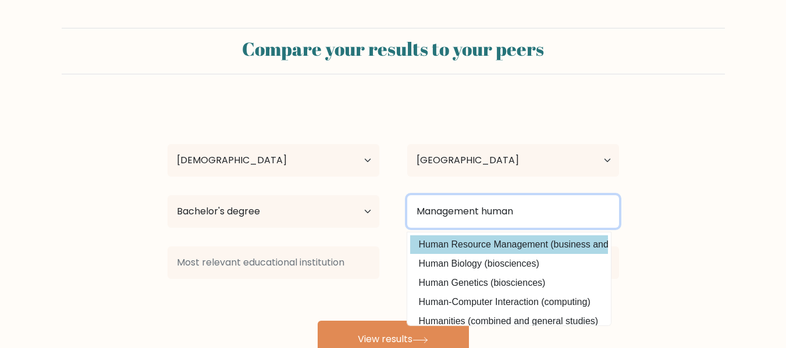
type input "Management human"
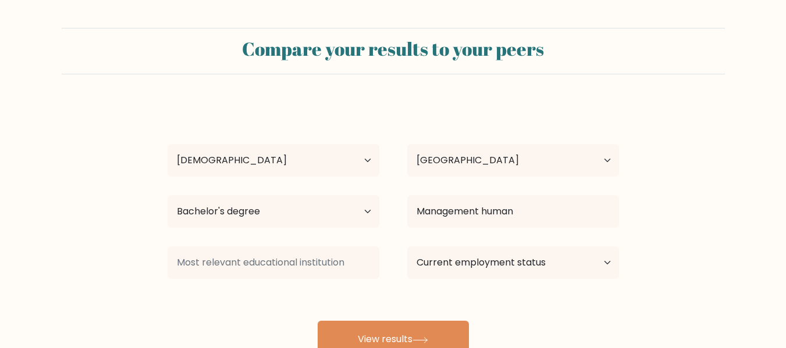
click at [509, 240] on div "zahra alia Age Under 18 years old 18-24 years old 25-34 years old 35-44 years o…" at bounding box center [393, 230] width 465 height 256
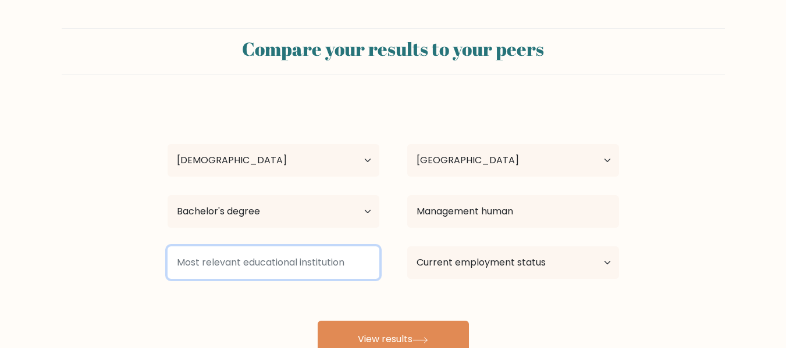
click at [332, 269] on input at bounding box center [274, 263] width 212 height 33
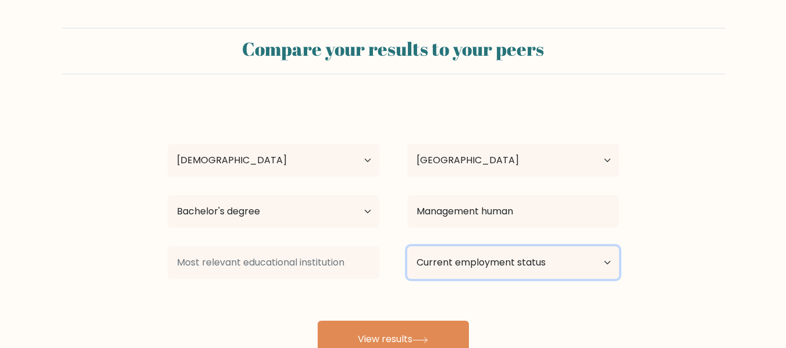
click at [444, 268] on select "Current employment status Employed Student Retired Other / prefer not to answer" at bounding box center [513, 263] width 212 height 33
click at [396, 299] on div "zahra alia Age Under 18 years old 18-24 years old 25-34 years old 35-44 years o…" at bounding box center [393, 230] width 465 height 256
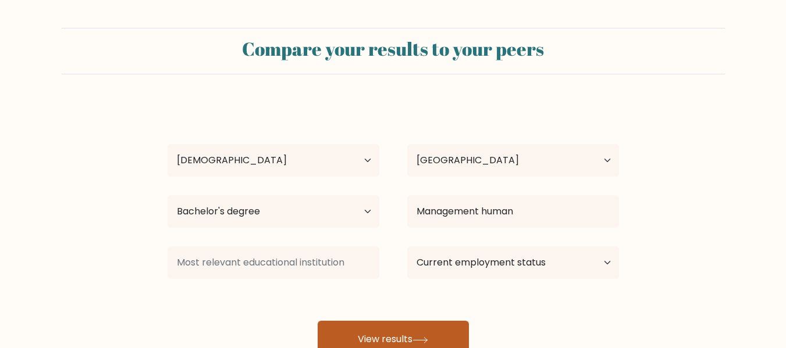
click at [401, 336] on button "View results" at bounding box center [393, 339] width 151 height 37
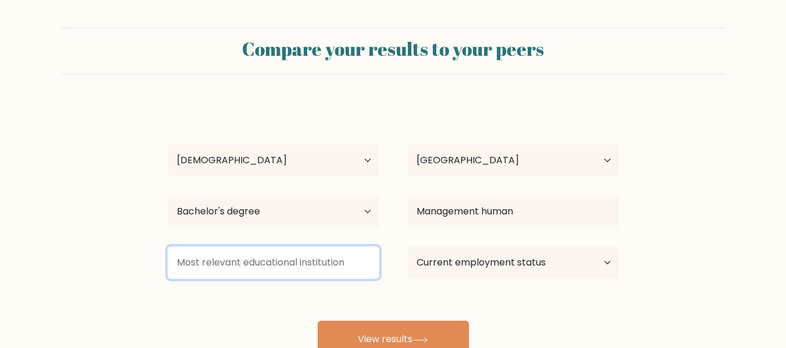
click at [346, 265] on input at bounding box center [274, 263] width 212 height 33
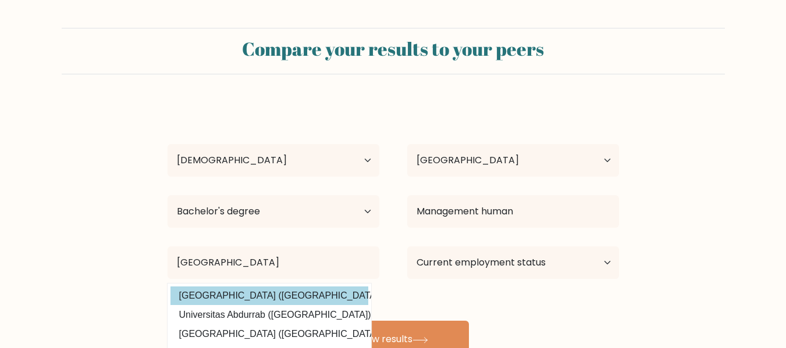
click at [247, 295] on option "Universitas Nurtanio (Indonesia)" at bounding box center [269, 296] width 198 height 19
type input "[GEOGRAPHIC_DATA]"
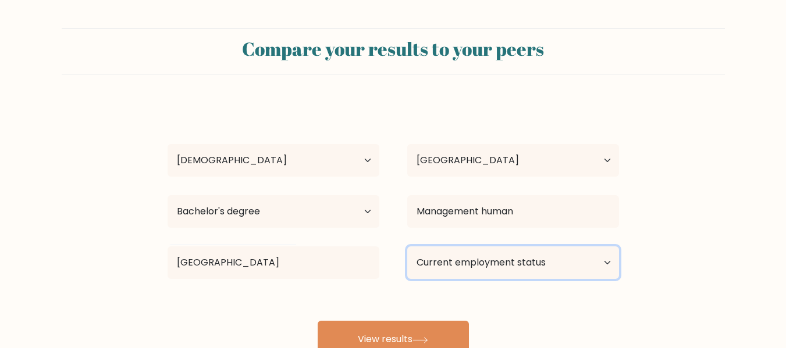
click at [566, 259] on select "Current employment status Employed Student Retired Other / prefer not to answer" at bounding box center [513, 263] width 212 height 33
select select "other"
click at [407, 247] on select "Current employment status Employed Student Retired Other / prefer not to answer" at bounding box center [513, 263] width 212 height 33
click at [552, 258] on select "Current employment status Employed Student Retired Other / prefer not to answer" at bounding box center [513, 263] width 212 height 33
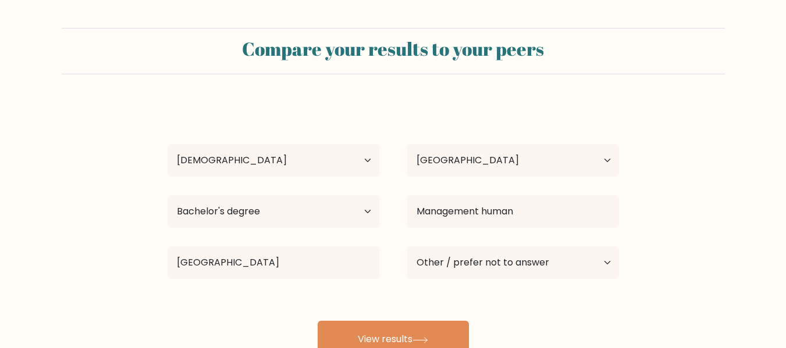
click at [675, 241] on form "Compare your results to your peers zahra alia Age Under 18 years old 18-24 year…" at bounding box center [393, 193] width 786 height 330
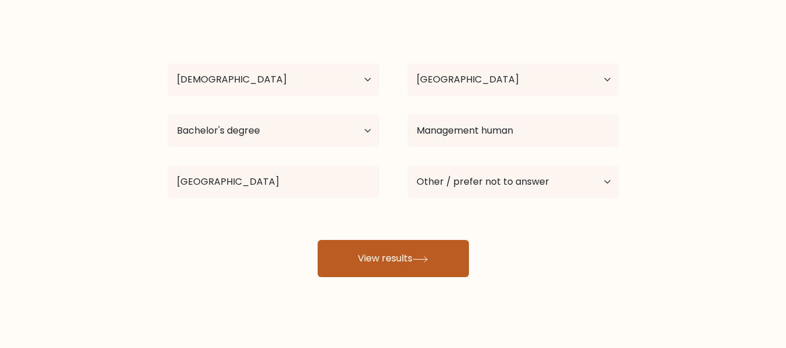
scroll to position [92, 0]
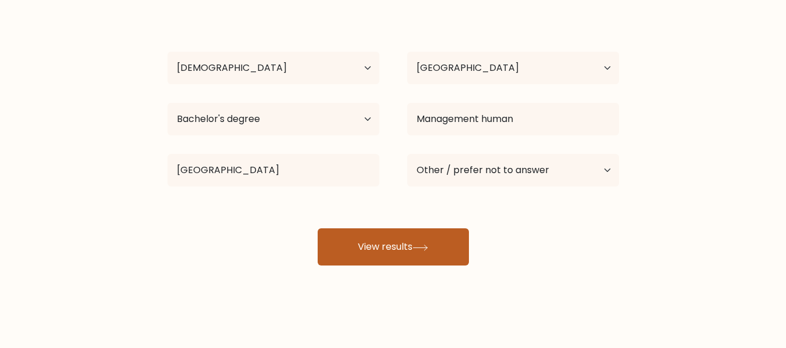
click at [384, 254] on button "View results" at bounding box center [393, 247] width 151 height 37
